Goal: Task Accomplishment & Management: Manage account settings

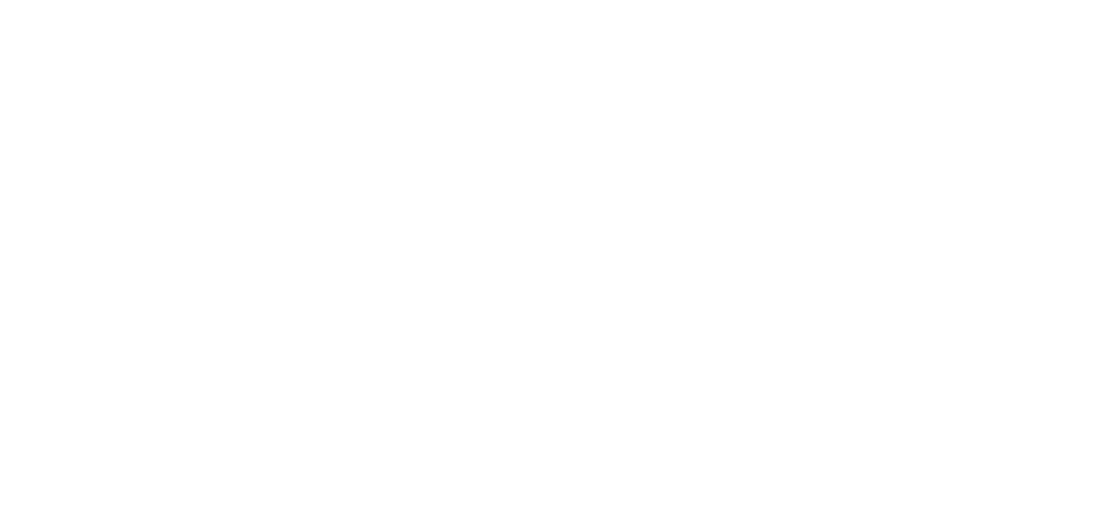
click at [119, 6] on html at bounding box center [560, 3] width 1120 height 6
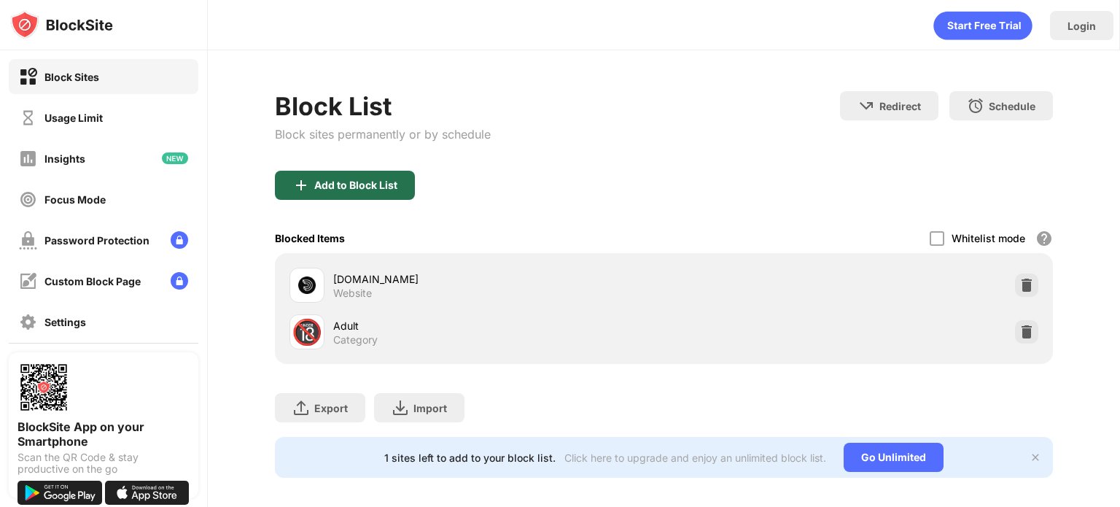
click at [382, 193] on div "Add to Block List" at bounding box center [345, 185] width 140 height 29
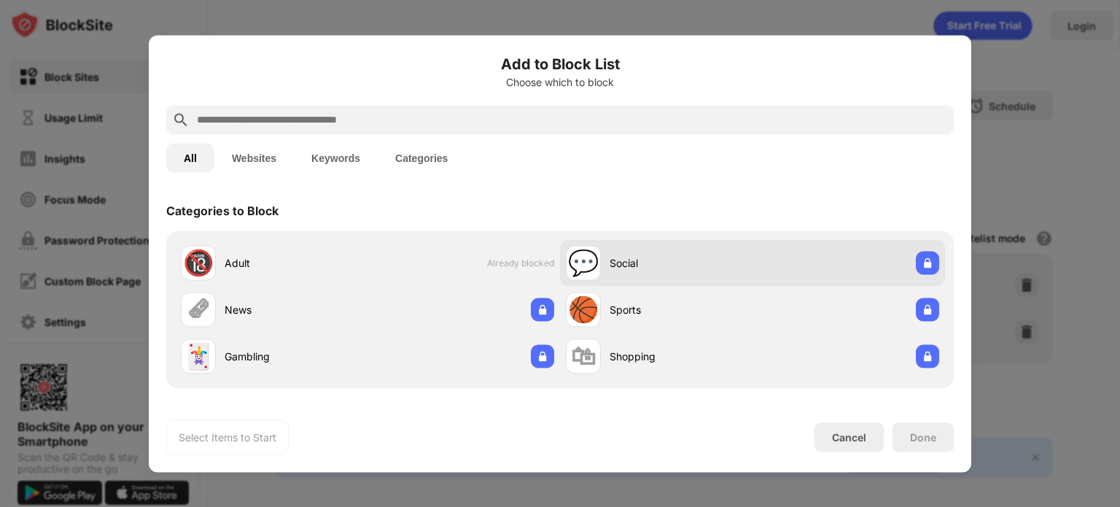
click at [819, 265] on div "💬 Social" at bounding box center [752, 262] width 385 height 47
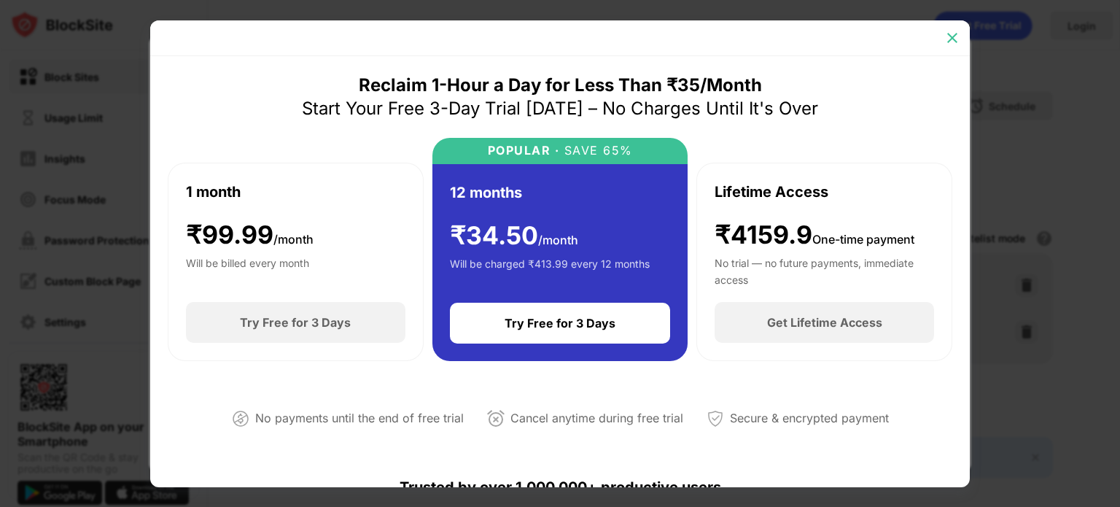
click at [948, 35] on img at bounding box center [952, 38] width 15 height 15
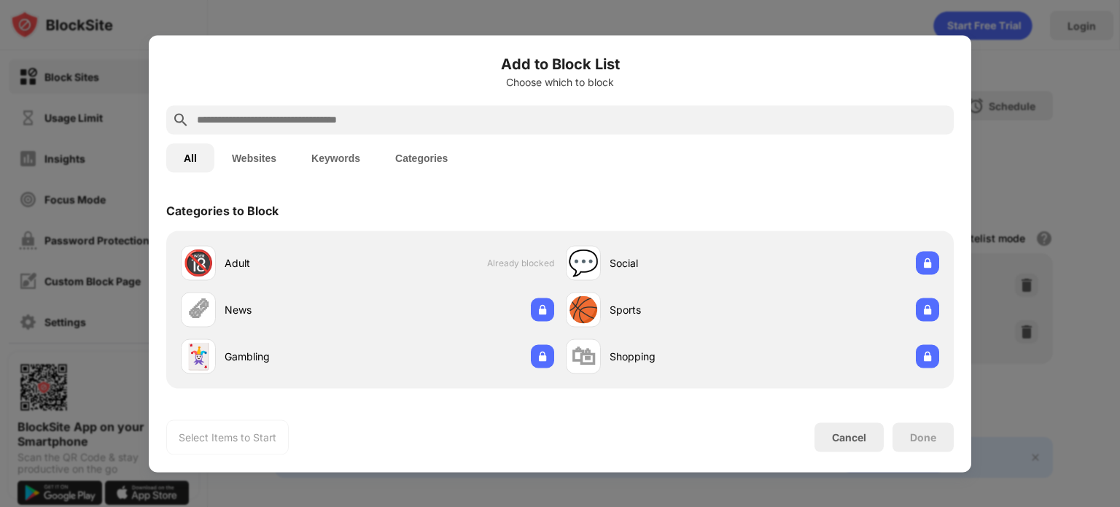
click at [948, 35] on div "Add to Block List Choose which to block All Websites Keywords Categories Catego…" at bounding box center [560, 253] width 822 height 437
click at [249, 152] on button "Websites" at bounding box center [253, 157] width 79 height 29
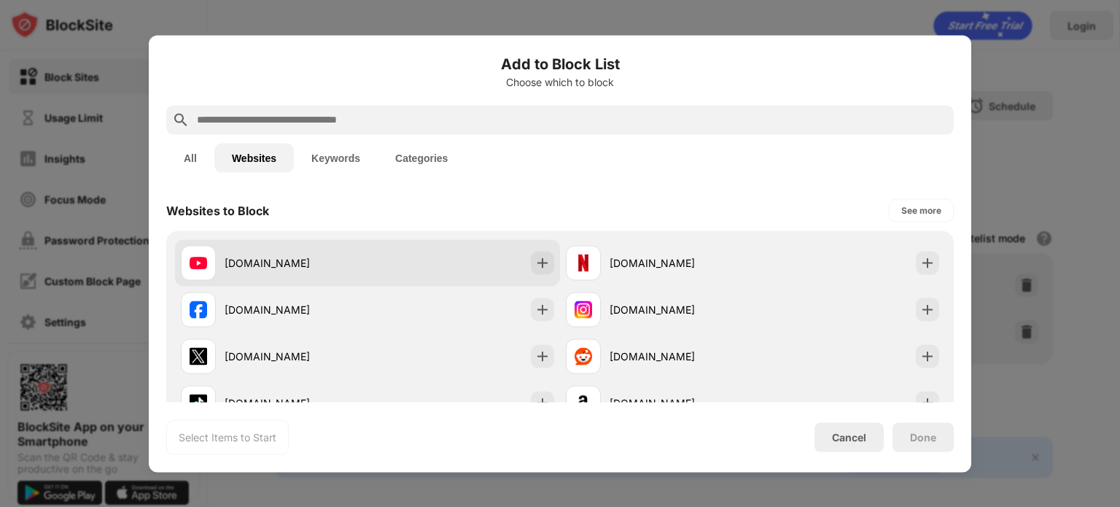
click at [524, 262] on div "[DOMAIN_NAME]" at bounding box center [367, 262] width 385 height 47
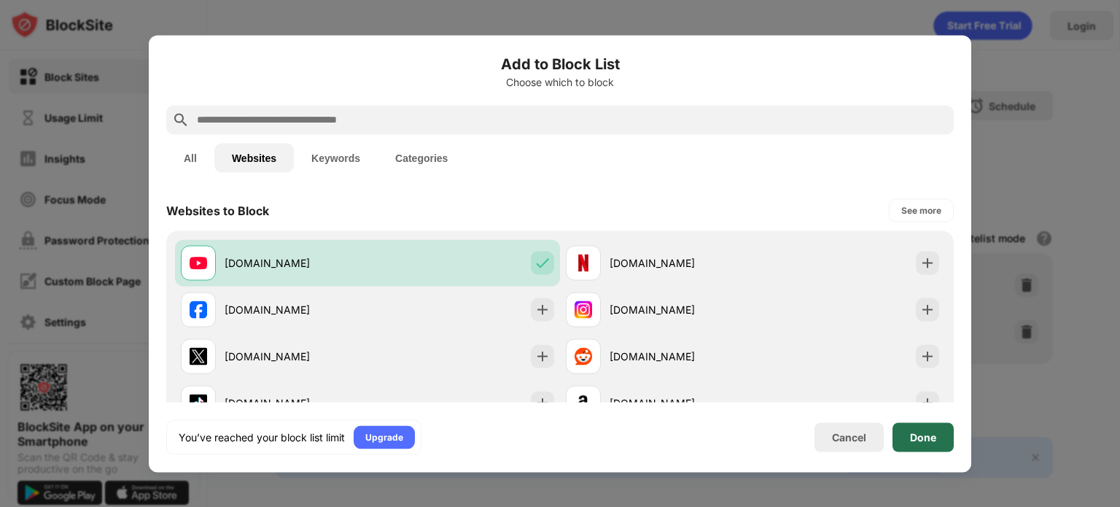
click at [921, 437] on div "Done" at bounding box center [923, 437] width 26 height 12
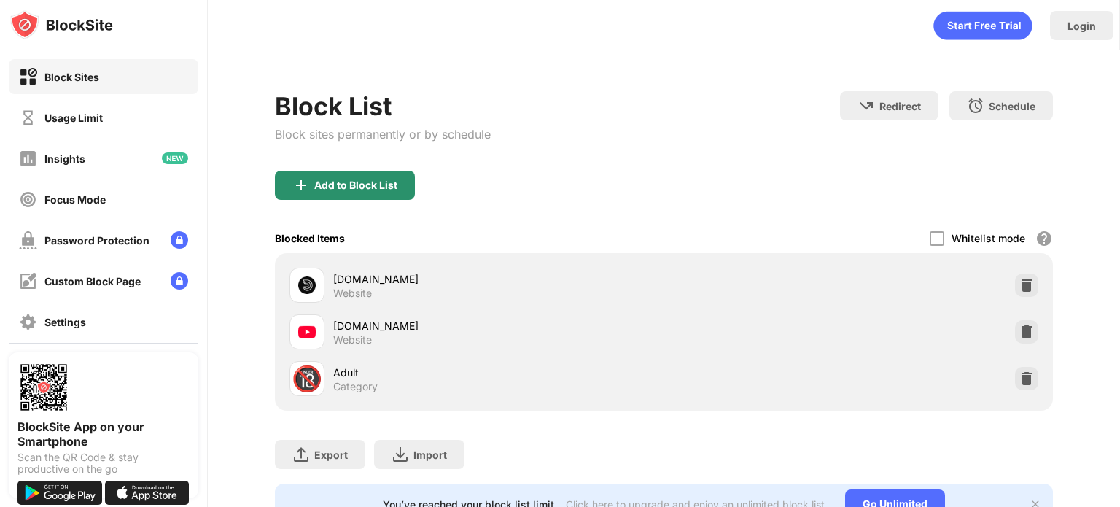
click at [333, 179] on div "Add to Block List" at bounding box center [355, 185] width 83 height 12
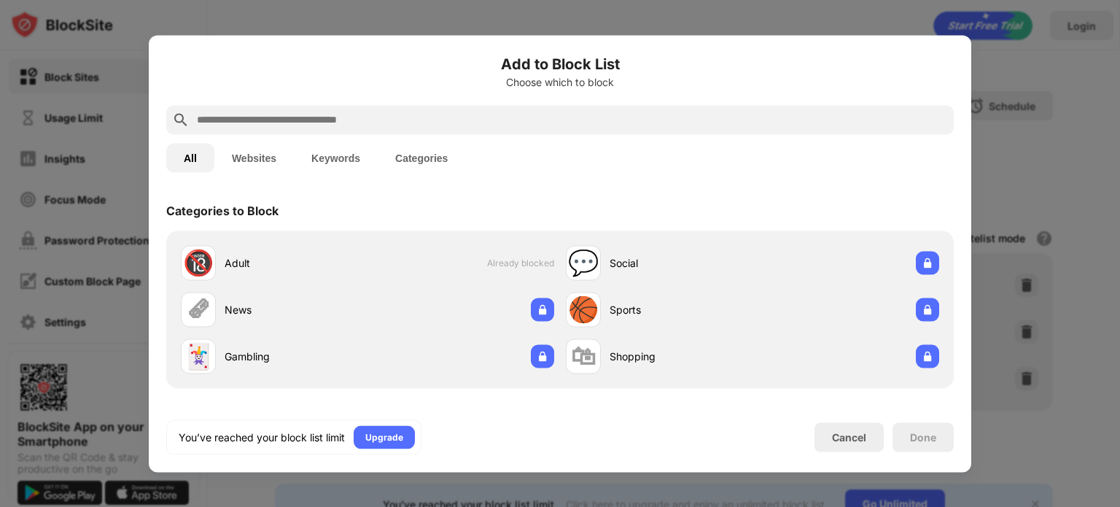
click at [346, 165] on button "Keywords" at bounding box center [336, 157] width 84 height 29
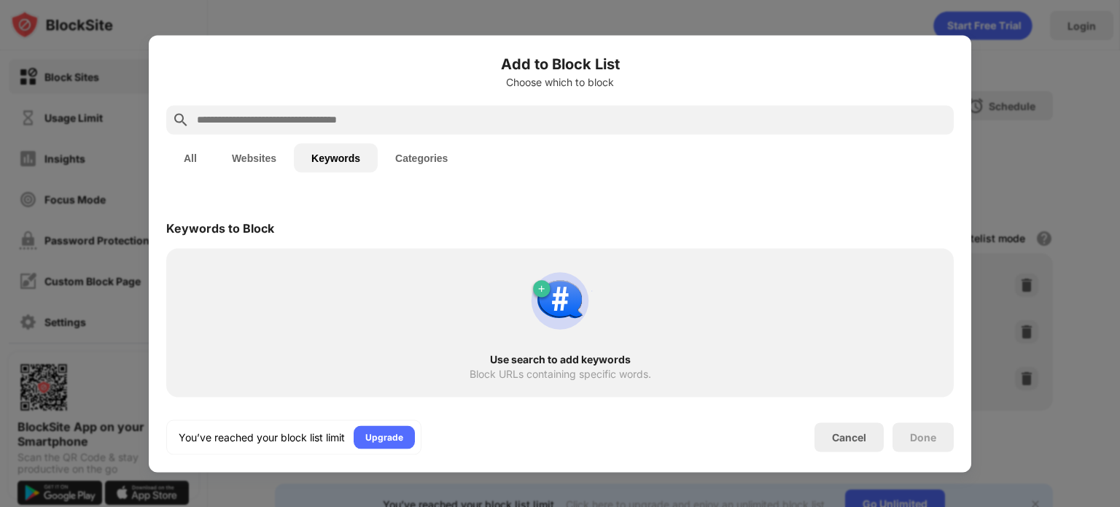
click at [446, 155] on button "Categories" at bounding box center [421, 157] width 87 height 29
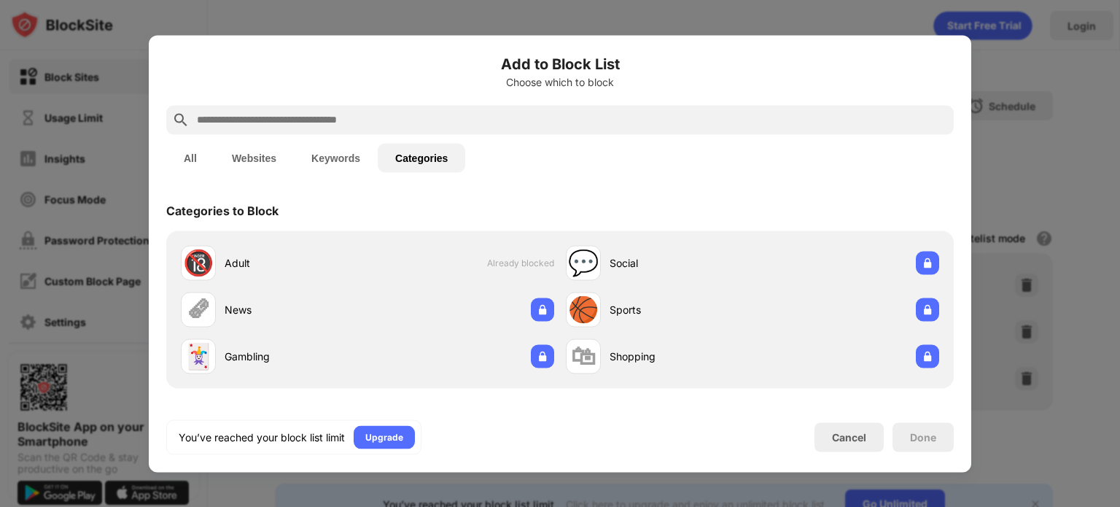
click at [359, 154] on button "Keywords" at bounding box center [336, 157] width 84 height 29
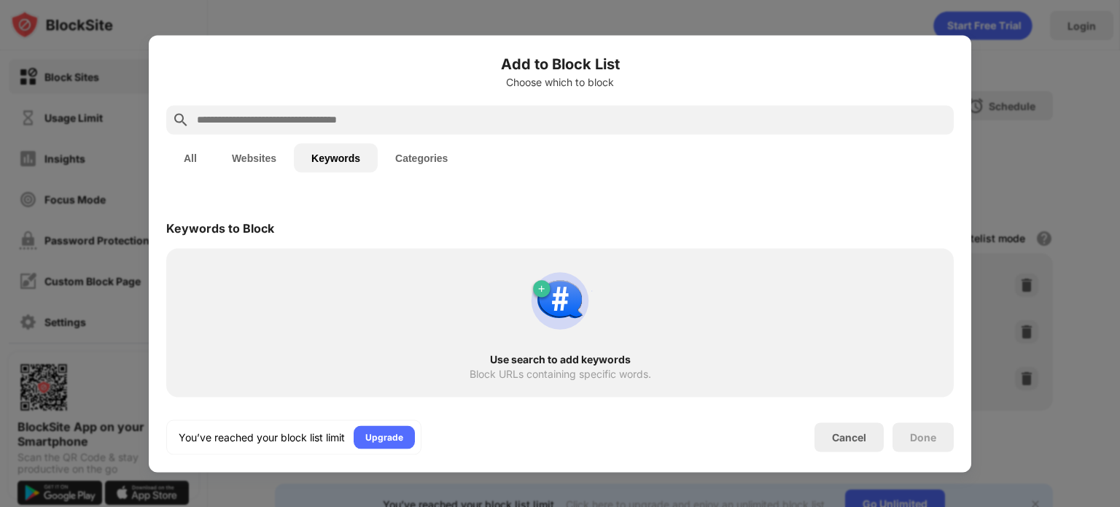
click at [195, 157] on button "All" at bounding box center [190, 157] width 48 height 29
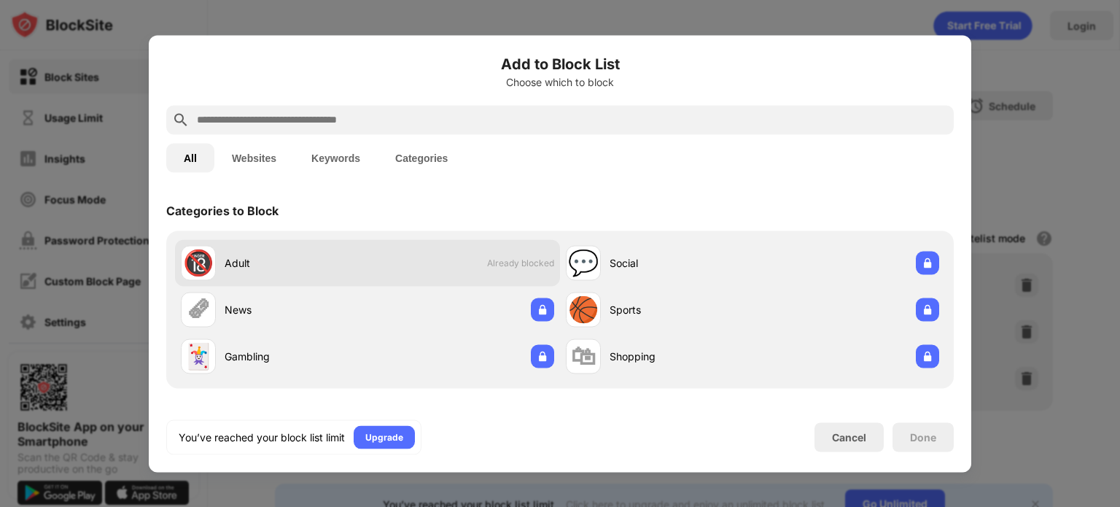
scroll to position [87, 0]
